Goal: Find specific page/section: Find specific page/section

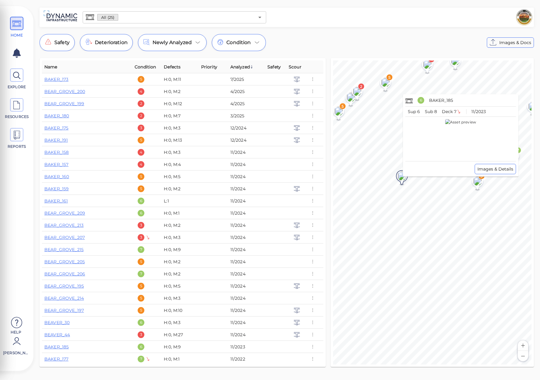
click at [401, 177] on image at bounding box center [402, 175] width 12 height 9
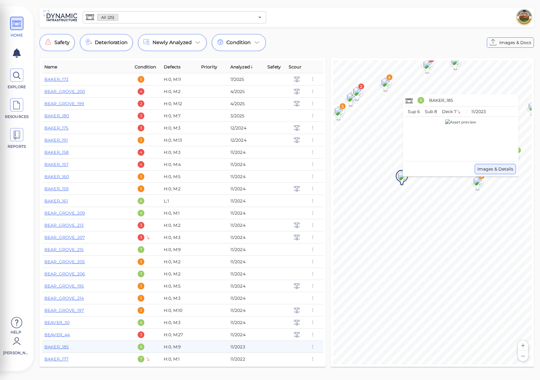
click at [480, 168] on span "Images & Details" at bounding box center [495, 168] width 36 height 7
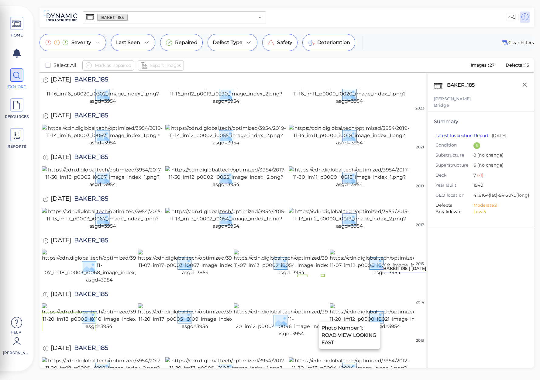
scroll to position [395, 0]
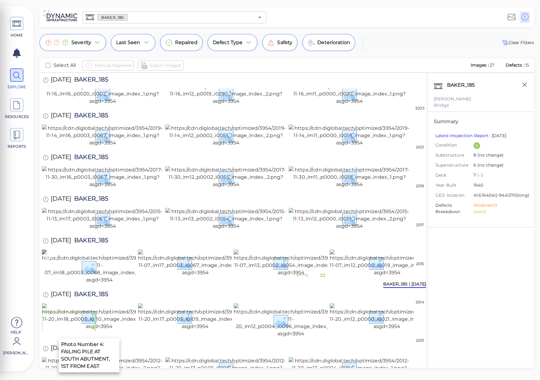
click at [101, 283] on img at bounding box center [99, 266] width 115 height 34
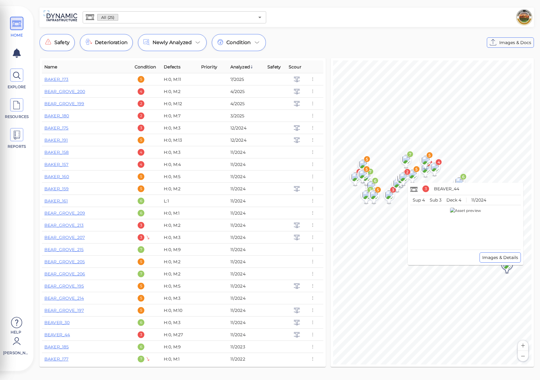
click at [509, 266] on image at bounding box center [507, 264] width 12 height 9
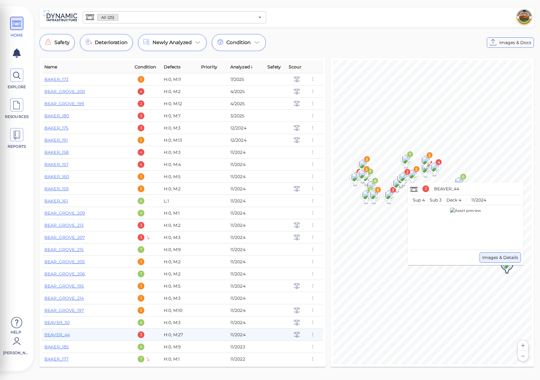
click at [505, 259] on span "Images & Details" at bounding box center [500, 257] width 36 height 7
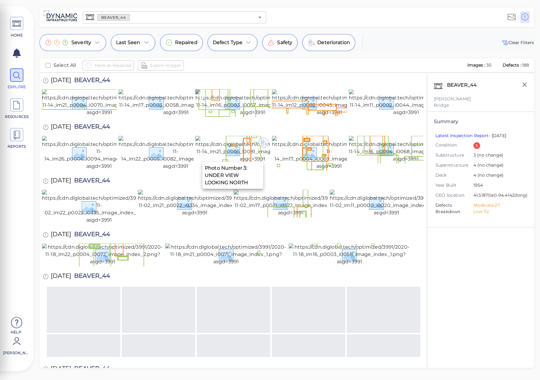
click at [231, 116] on img at bounding box center [252, 102] width 115 height 27
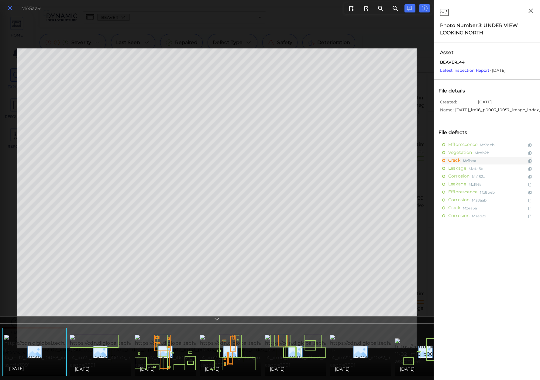
click at [9, 7] on icon at bounding box center [10, 8] width 7 height 8
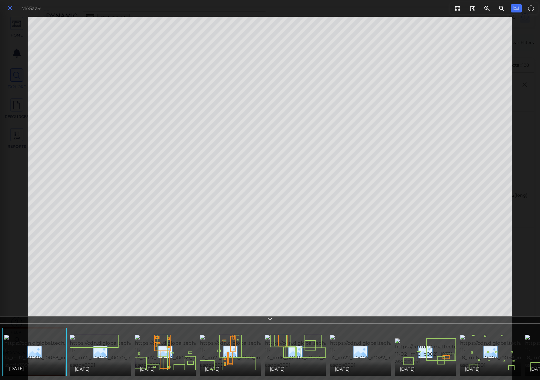
click at [8, 7] on icon at bounding box center [10, 8] width 7 height 8
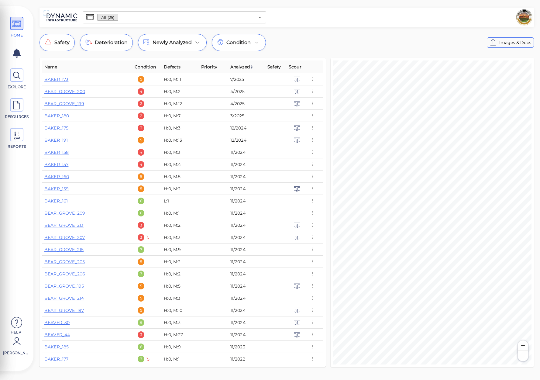
click at [540, 0] on html "This app is not optimized for mobile screens. Please access using a desktop or …" at bounding box center [270, 0] width 540 height 0
